Goal: Information Seeking & Learning: Understand process/instructions

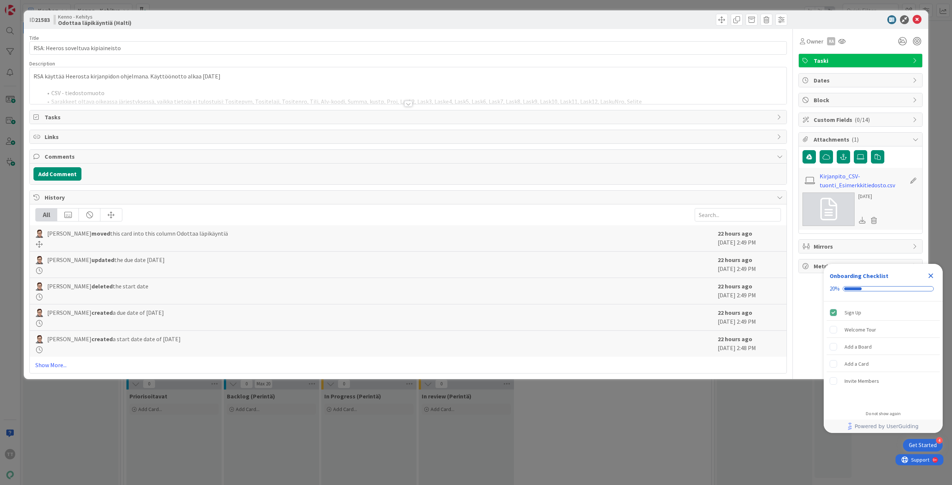
click at [409, 104] on div at bounding box center [408, 104] width 8 height 6
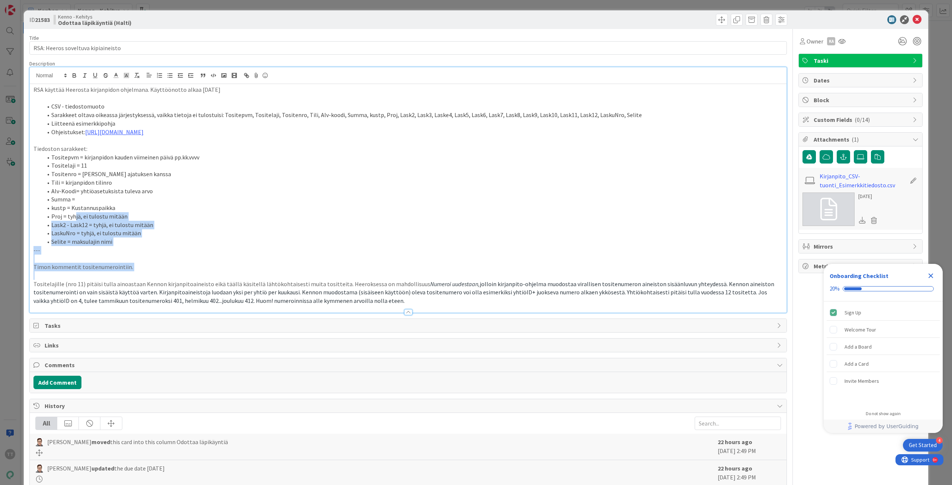
drag, startPoint x: 79, startPoint y: 241, endPoint x: 87, endPoint y: 278, distance: 38.4
click at [87, 278] on div "RSA käyttää Heerosta kirjanpidon ohjelmana. Käyttöönotto alkaa 1.10.2025 CSV - …" at bounding box center [408, 198] width 757 height 229
click at [87, 278] on p at bounding box center [408, 276] width 750 height 9
drag, startPoint x: 77, startPoint y: 212, endPoint x: 93, endPoint y: 290, distance: 79.4
click at [93, 290] on div "RSA käyttää Heerosta kirjanpidon ohjelmana. Käyttöönotto alkaa 1.10.2025 CSV - …" at bounding box center [408, 198] width 757 height 229
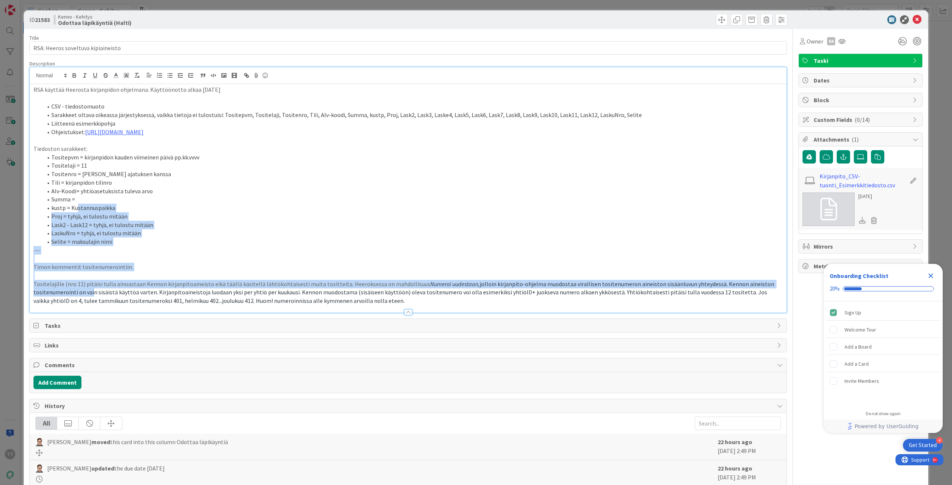
click at [93, 290] on span "jolloin kirjanpito-ohjelma muodostaa virallisen tositenumeron aineiston sisäänl…" at bounding box center [404, 293] width 742 height 24
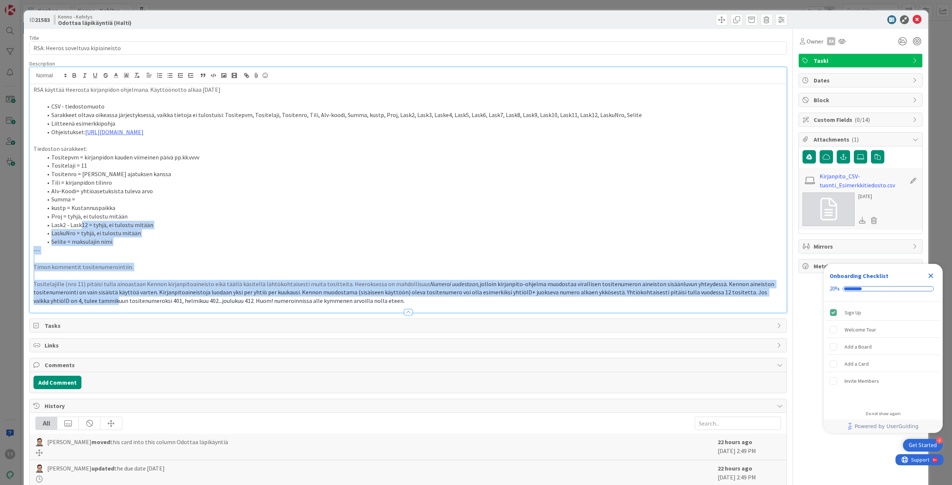
drag, startPoint x: 82, startPoint y: 224, endPoint x: 98, endPoint y: 298, distance: 75.4
click at [98, 298] on div "RSA käyttää Heerosta kirjanpidon ohjelmana. Käyttöönotto alkaa 1.10.2025 CSV - …" at bounding box center [408, 198] width 757 height 229
click at [98, 298] on span "jolloin kirjanpito-ohjelma muodostaa virallisen tositenumeron aineiston sisäänl…" at bounding box center [404, 293] width 742 height 24
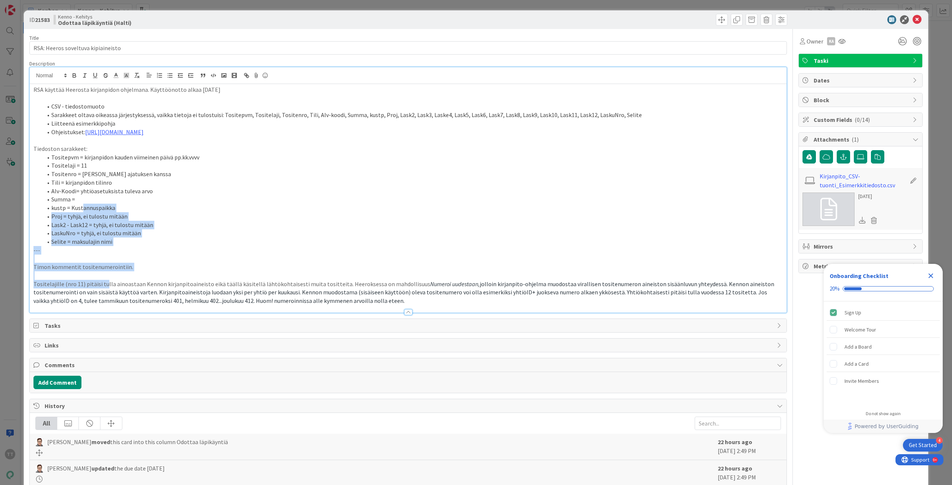
drag, startPoint x: 82, startPoint y: 210, endPoint x: 104, endPoint y: 289, distance: 82.2
click at [104, 289] on div "RSA käyttää Heerosta kirjanpidon ohjelmana. Käyttöönotto alkaa 1.10.2025 CSV - …" at bounding box center [408, 198] width 757 height 229
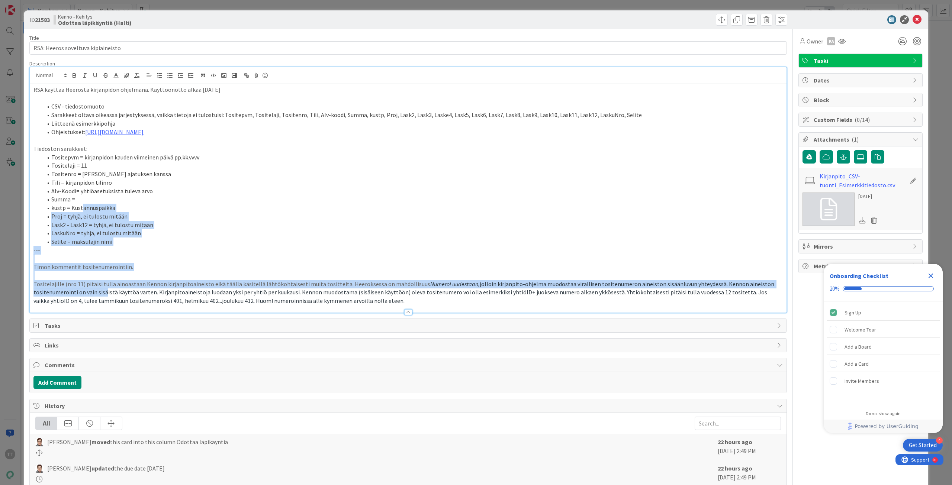
click at [104, 289] on span "jolloin kirjanpito-ohjelma muodostaa virallisen tositenumeron aineiston sisäänl…" at bounding box center [404, 293] width 742 height 24
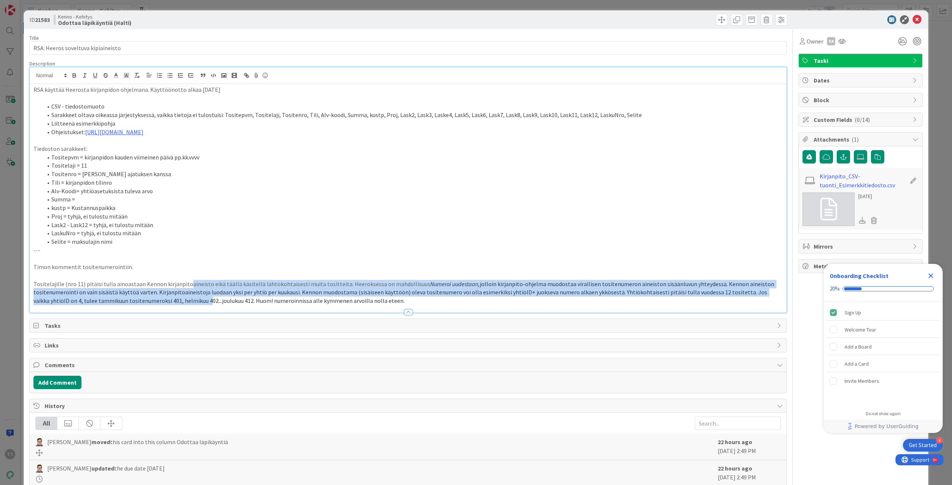
drag, startPoint x: 186, startPoint y: 283, endPoint x: 189, endPoint y: 301, distance: 18.5
click at [189, 301] on p "Tositelajille (nro 11) pitäisi tulla ainoastaan Kennon kirjanpitoaineisto eikä …" at bounding box center [408, 292] width 750 height 25
click at [189, 301] on span "jolloin kirjanpito-ohjelma muodostaa virallisen tositenumeron aineiston sisäänl…" at bounding box center [404, 293] width 742 height 24
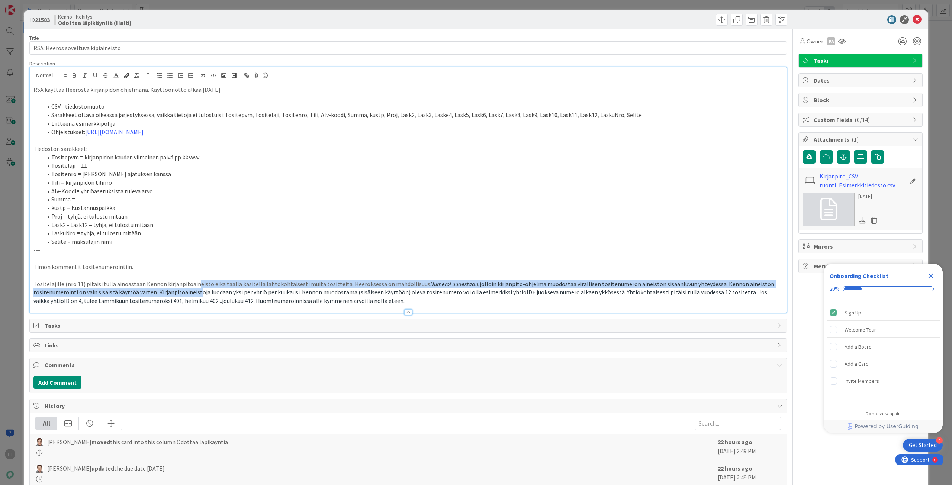
drag, startPoint x: 193, startPoint y: 285, endPoint x: 194, endPoint y: 296, distance: 10.8
click at [194, 296] on p "Tositelajille (nro 11) pitäisi tulla ainoastaan Kennon kirjanpitoaineisto eikä …" at bounding box center [408, 292] width 750 height 25
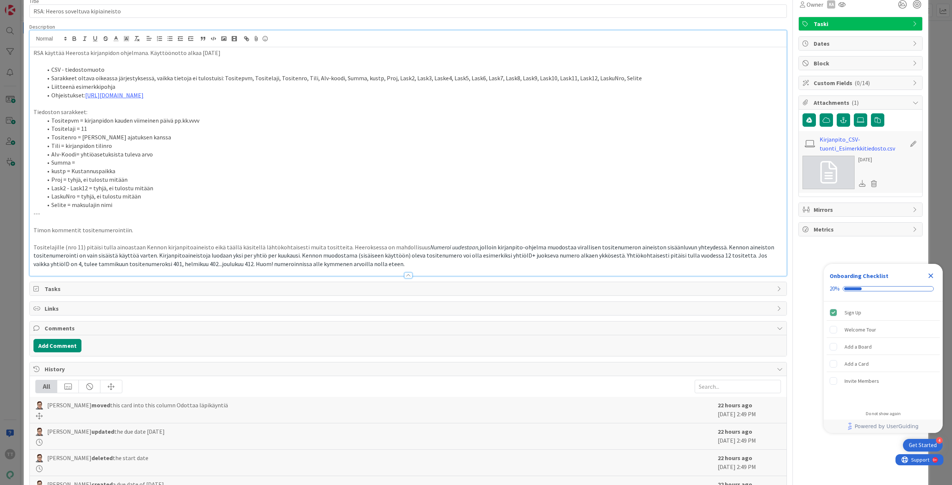
scroll to position [37, 0]
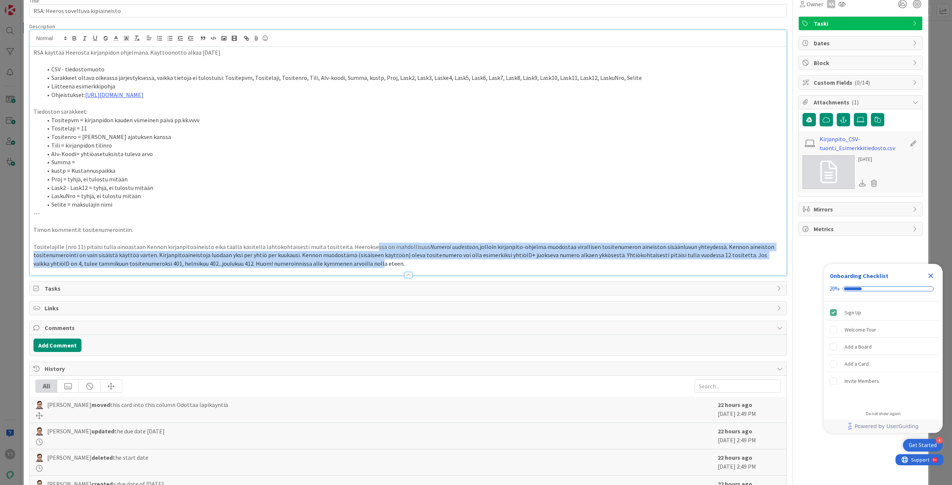
drag, startPoint x: 360, startPoint y: 244, endPoint x: 361, endPoint y: 264, distance: 19.8
click at [361, 264] on p "Tositelajille (nro 11) pitäisi tulla ainoastaan Kennon kirjanpitoaineisto eikä …" at bounding box center [408, 255] width 750 height 25
click at [361, 264] on span "jolloin kirjanpito-ohjelma muodostaa virallisen tositenumeron aineiston sisäänl…" at bounding box center [404, 255] width 742 height 24
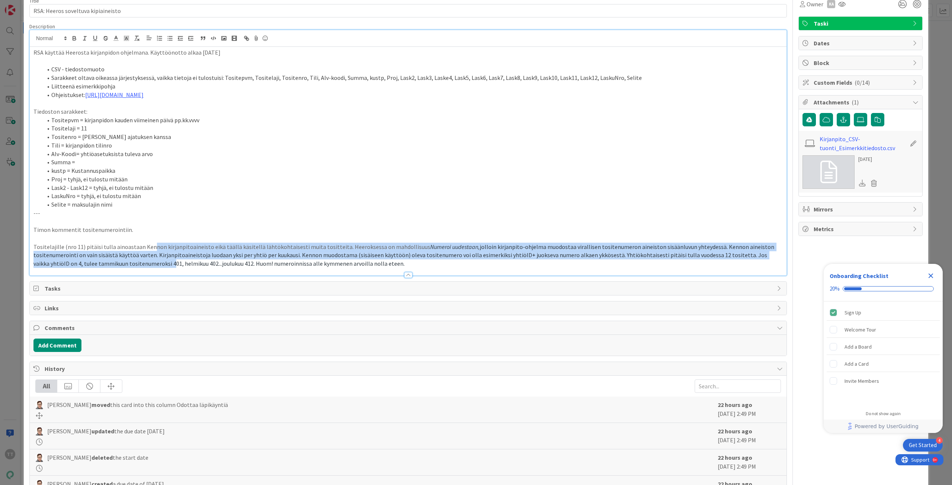
drag, startPoint x: 150, startPoint y: 247, endPoint x: 155, endPoint y: 266, distance: 19.9
click at [155, 266] on p "Tositelajille (nro 11) pitäisi tulla ainoastaan Kennon kirjanpitoaineisto eikä …" at bounding box center [408, 255] width 750 height 25
click at [155, 266] on span "jolloin kirjanpito-ohjelma muodostaa virallisen tositenumeron aineiston sisäänl…" at bounding box center [404, 255] width 742 height 24
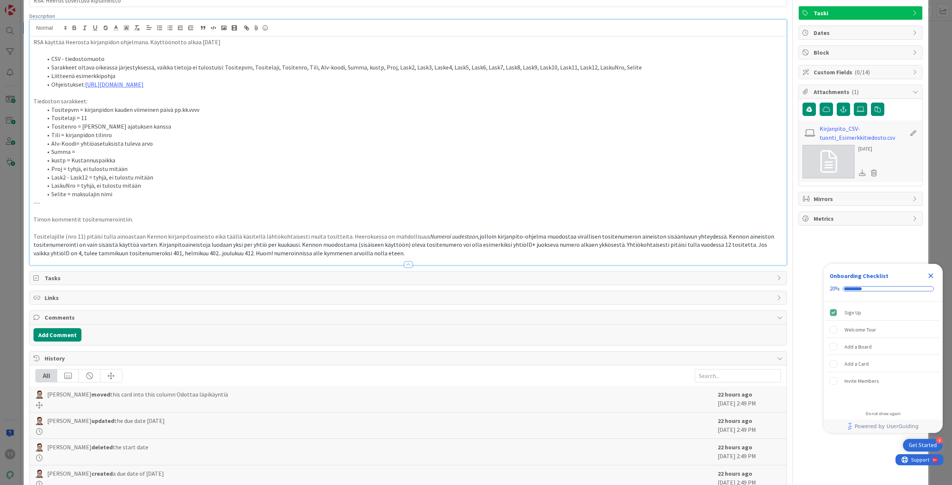
scroll to position [39, 0]
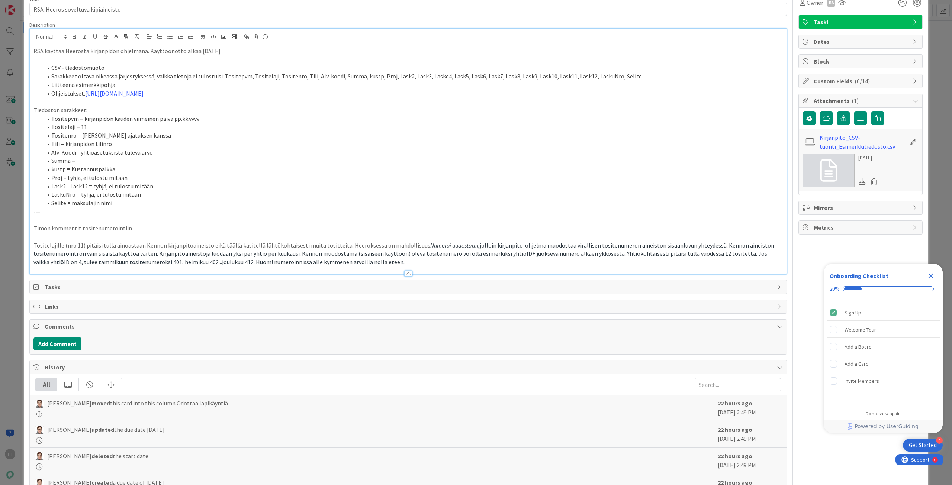
click at [931, 276] on icon "Close Checklist" at bounding box center [931, 276] width 5 height 5
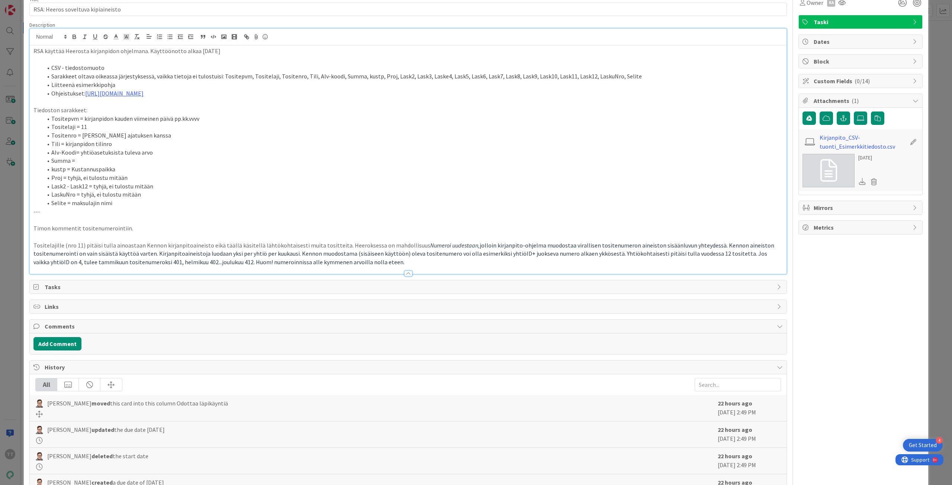
scroll to position [0, 0]
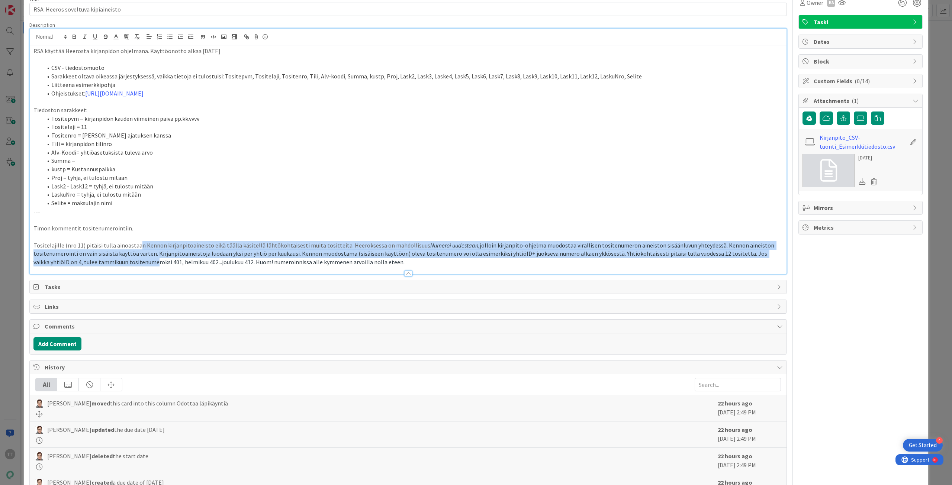
drag, startPoint x: 137, startPoint y: 244, endPoint x: 138, endPoint y: 263, distance: 19.0
click at [138, 263] on p "Tositelajille (nro 11) pitäisi tulla ainoastaan Kennon kirjanpitoaineisto eikä …" at bounding box center [408, 253] width 750 height 25
click at [138, 263] on span "jolloin kirjanpito-ohjelma muodostaa virallisen tositenumeron aineiston sisäänl…" at bounding box center [404, 254] width 742 height 24
drag, startPoint x: 144, startPoint y: 256, endPoint x: 145, endPoint y: 263, distance: 7.8
click at [145, 263] on p "Tositelajille (nro 11) pitäisi tulla ainoastaan Kennon kirjanpitoaineisto eikä …" at bounding box center [408, 253] width 750 height 25
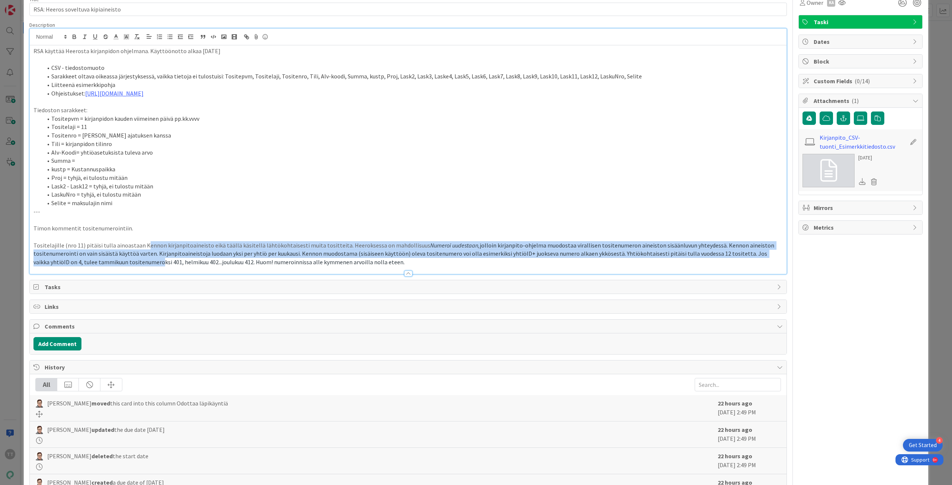
click at [145, 263] on span "jolloin kirjanpito-ohjelma muodostaa virallisen tositenumeron aineiston sisäänl…" at bounding box center [404, 254] width 742 height 24
drag, startPoint x: 126, startPoint y: 246, endPoint x: 126, endPoint y: 265, distance: 18.2
click at [126, 265] on p "Tositelajille (nro 11) pitäisi tulla ainoastaan Kennon kirjanpitoaineisto eikä …" at bounding box center [408, 253] width 750 height 25
click at [126, 265] on span "jolloin kirjanpito-ohjelma muodostaa virallisen tositenumeron aineiston sisäänl…" at bounding box center [404, 254] width 742 height 24
drag, startPoint x: 126, startPoint y: 248, endPoint x: 126, endPoint y: 264, distance: 16.0
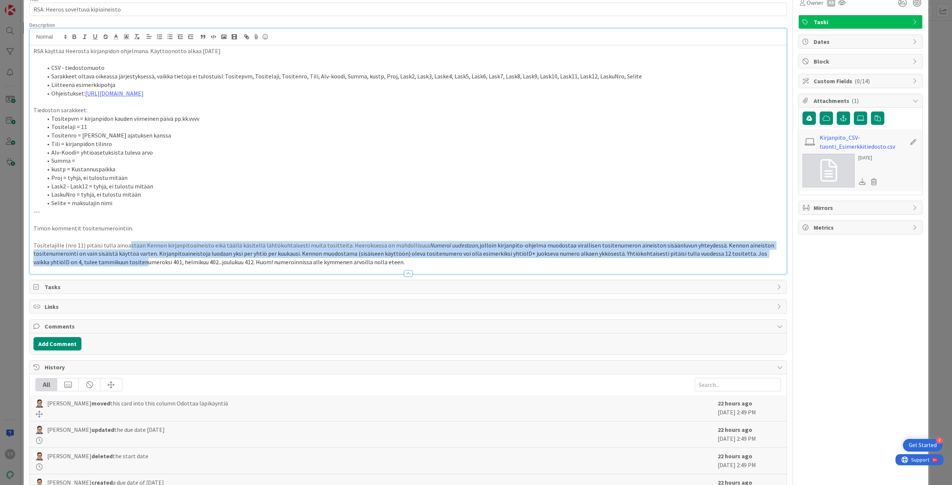
click at [126, 264] on p "Tositelajille (nro 11) pitäisi tulla ainoastaan Kennon kirjanpitoaineisto eikä …" at bounding box center [408, 253] width 750 height 25
click at [126, 264] on span "jolloin kirjanpito-ohjelma muodostaa virallisen tositenumeron aineiston sisäänl…" at bounding box center [404, 254] width 742 height 24
drag, startPoint x: 126, startPoint y: 249, endPoint x: 126, endPoint y: 264, distance: 15.3
click at [126, 264] on p "Tositelajille (nro 11) pitäisi tulla ainoastaan Kennon kirjanpitoaineisto eikä …" at bounding box center [408, 253] width 750 height 25
click at [126, 264] on span "jolloin kirjanpito-ohjelma muodostaa virallisen tositenumeron aineiston sisäänl…" at bounding box center [404, 254] width 742 height 24
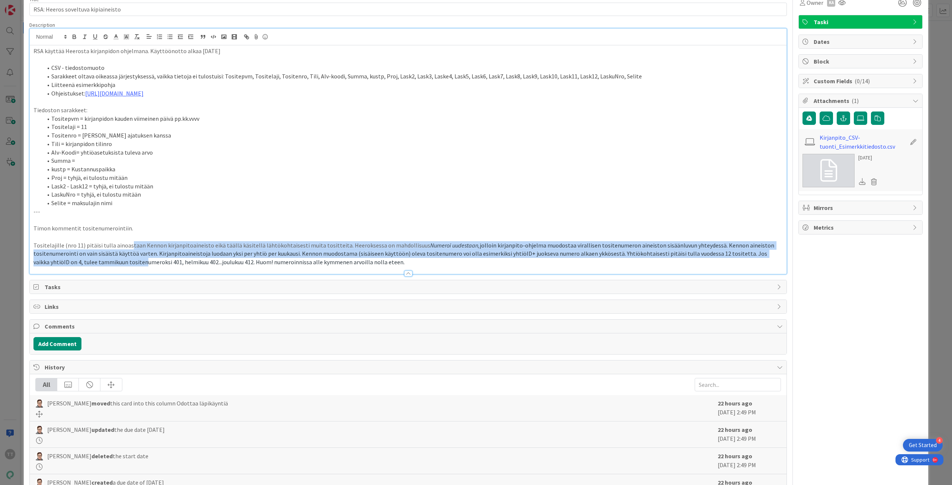
drag, startPoint x: 127, startPoint y: 254, endPoint x: 129, endPoint y: 264, distance: 10.2
click at [129, 264] on p "Tositelajille (nro 11) pitäisi tulla ainoastaan Kennon kirjanpitoaineisto eikä …" at bounding box center [408, 253] width 750 height 25
click at [129, 264] on span "jolloin kirjanpito-ohjelma muodostaa virallisen tositenumeron aineiston sisäänl…" at bounding box center [404, 254] width 742 height 24
drag, startPoint x: 129, startPoint y: 247, endPoint x: 131, endPoint y: 263, distance: 16.2
click at [131, 263] on p "Tositelajille (nro 11) pitäisi tulla ainoastaan Kennon kirjanpitoaineisto eikä …" at bounding box center [408, 253] width 750 height 25
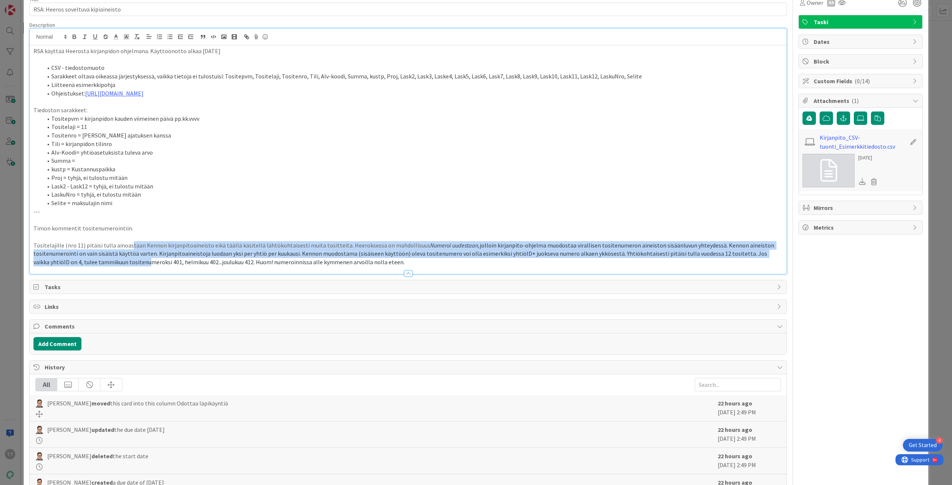
click at [131, 263] on span "jolloin kirjanpito-ohjelma muodostaa virallisen tositenumeron aineiston sisäänl…" at bounding box center [404, 254] width 742 height 24
drag, startPoint x: 132, startPoint y: 249, endPoint x: 135, endPoint y: 264, distance: 15.6
click at [135, 264] on p "Tositelajille (nro 11) pitäisi tulla ainoastaan Kennon kirjanpitoaineisto eikä …" at bounding box center [408, 253] width 750 height 25
click at [135, 264] on span "jolloin kirjanpito-ohjelma muodostaa virallisen tositenumeron aineiston sisäänl…" at bounding box center [404, 254] width 742 height 24
drag, startPoint x: 135, startPoint y: 244, endPoint x: 137, endPoint y: 263, distance: 19.0
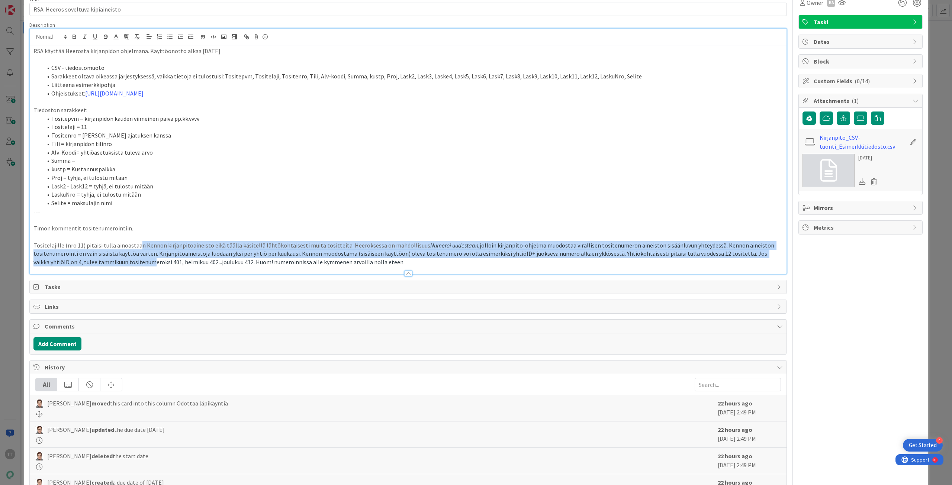
click at [137, 263] on p "Tositelajille (nro 11) pitäisi tulla ainoastaan Kennon kirjanpitoaineisto eikä …" at bounding box center [408, 253] width 750 height 25
click at [137, 263] on span "jolloin kirjanpito-ohjelma muodostaa virallisen tositenumeron aineiston sisäänl…" at bounding box center [404, 254] width 742 height 24
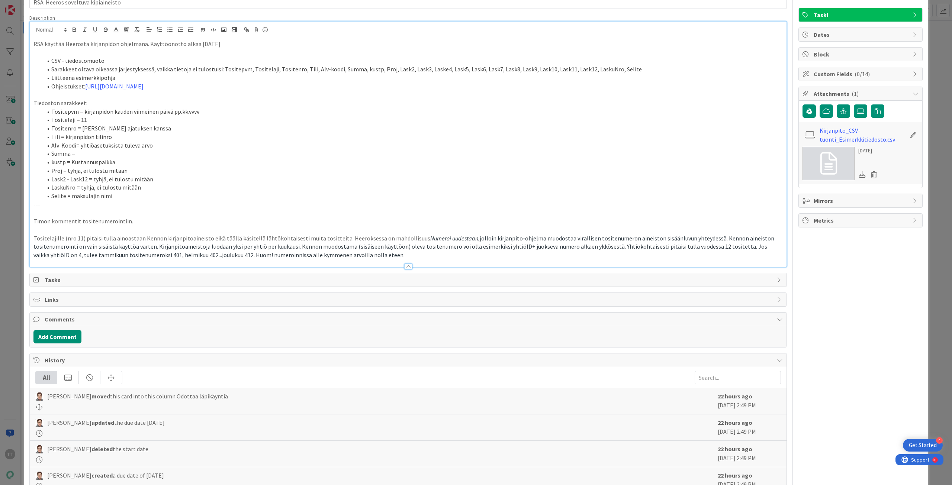
scroll to position [1, 0]
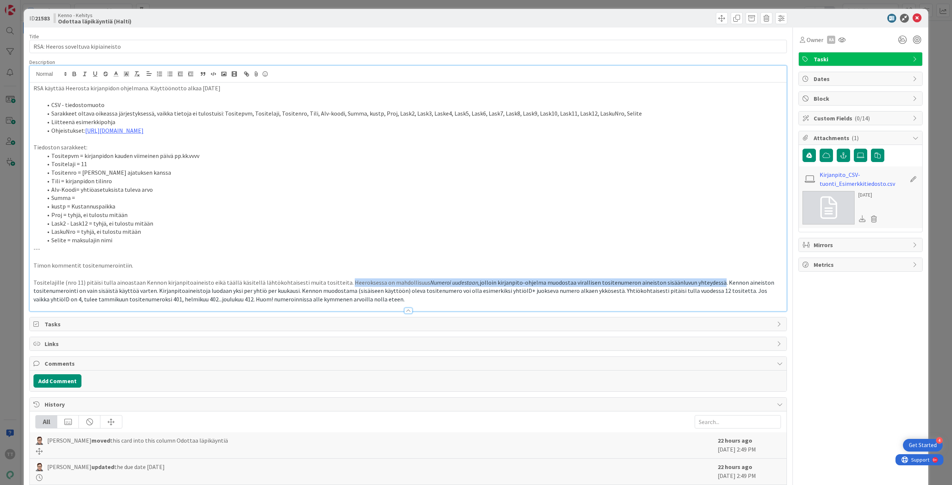
drag, startPoint x: 337, startPoint y: 283, endPoint x: 700, endPoint y: 280, distance: 363.1
click at [700, 280] on p "Tositelajille (nro 11) pitäisi tulla ainoastaan Kennon kirjanpitoaineisto eikä …" at bounding box center [408, 291] width 750 height 25
copy p "Heeroksessa on mahdollisuus Numeroi uudestaan, jolloin kirjanpito-ohjelma muodo…"
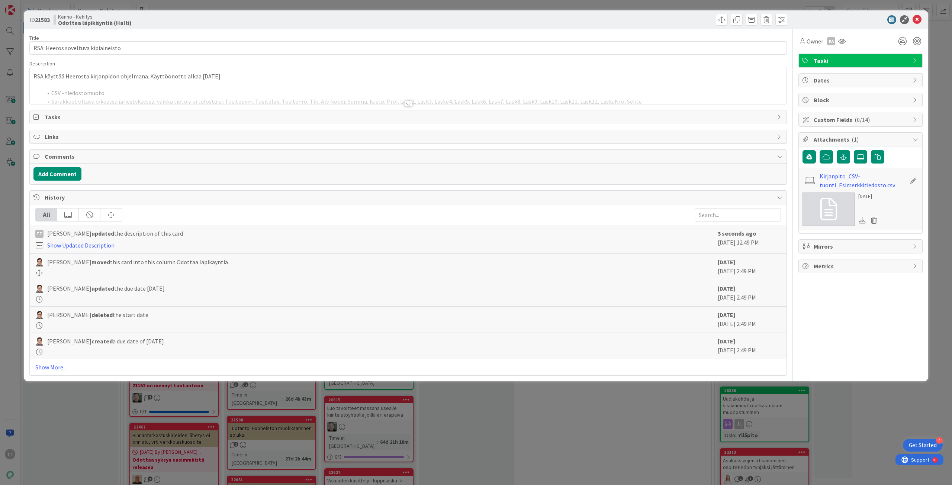
click at [407, 102] on div at bounding box center [408, 104] width 8 height 6
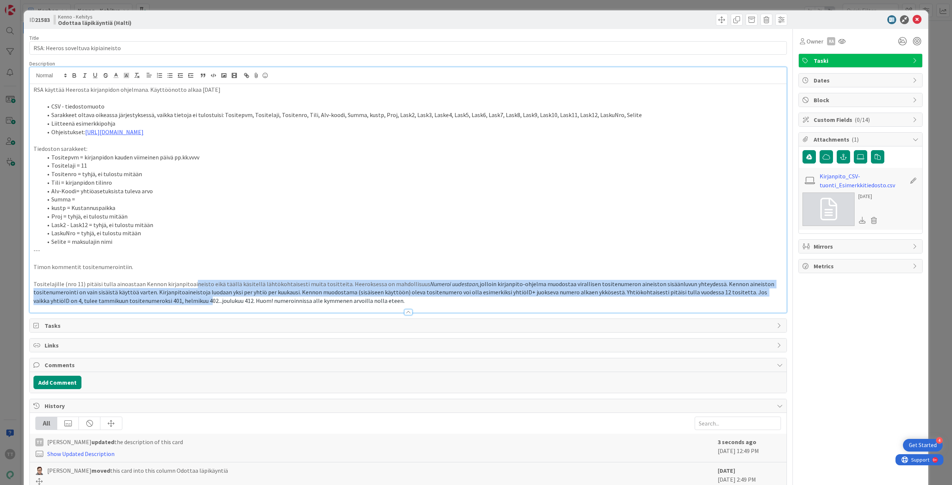
drag, startPoint x: 189, startPoint y: 283, endPoint x: 192, endPoint y: 300, distance: 16.5
click at [192, 300] on p "Tositelajille (nro 11) pitäisi tulla ainoastaan Kennon kirjanpitoaineisto eikä …" at bounding box center [408, 292] width 750 height 25
click at [192, 300] on span "jolloin kirjanpito-ohjelma muodostaa virallisen tositenumeron aineiston sisäänl…" at bounding box center [404, 293] width 742 height 24
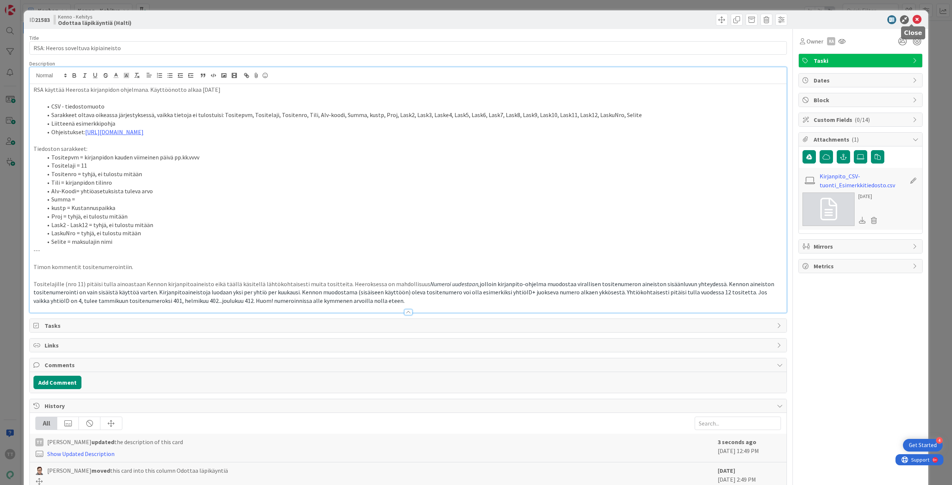
click at [915, 19] on icon at bounding box center [917, 19] width 9 height 9
